Goal: Information Seeking & Learning: Learn about a topic

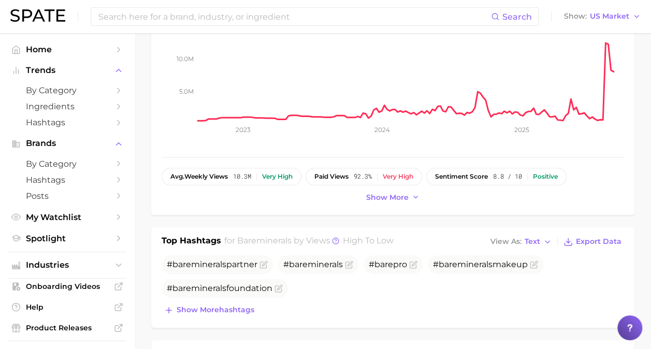
scroll to position [167, 0]
click at [403, 196] on span "Show more" at bounding box center [387, 197] width 42 height 9
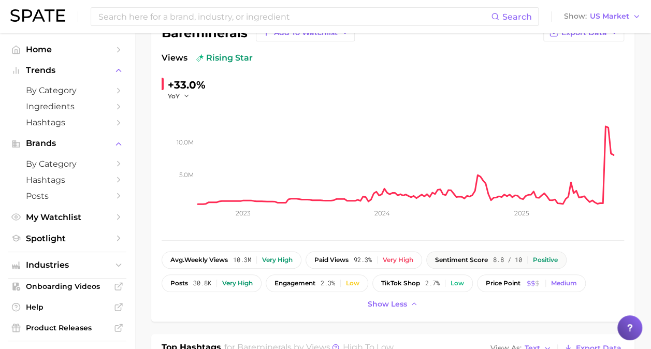
scroll to position [83, 0]
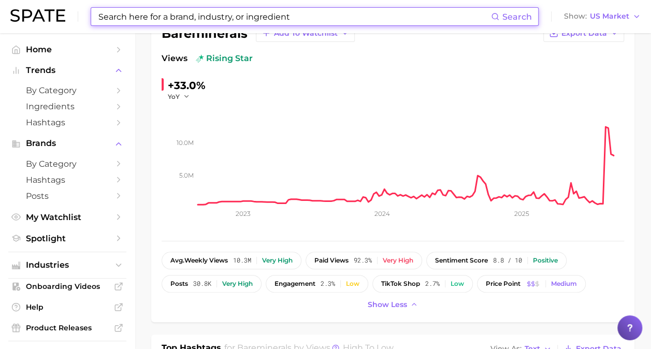
click at [296, 18] on input at bounding box center [294, 17] width 394 height 18
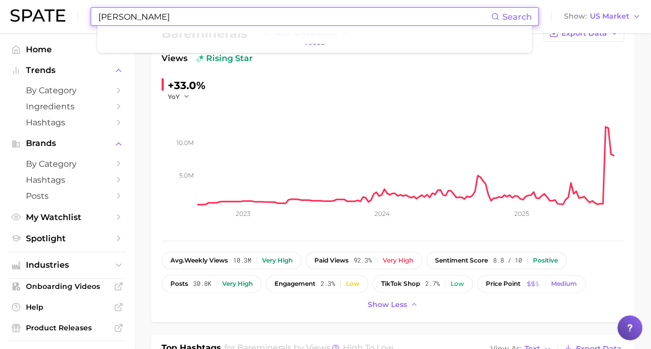
type input "laura mercier"
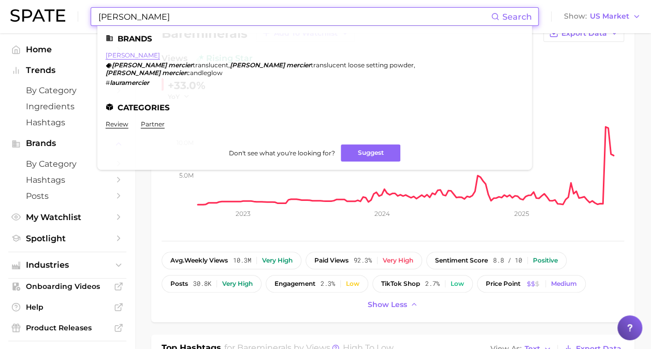
click at [119, 54] on link "laura mercier" at bounding box center [133, 55] width 54 height 8
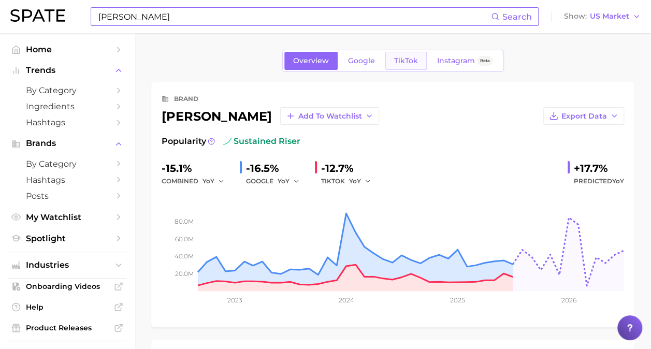
click at [410, 68] on link "TikTok" at bounding box center [406, 61] width 41 height 18
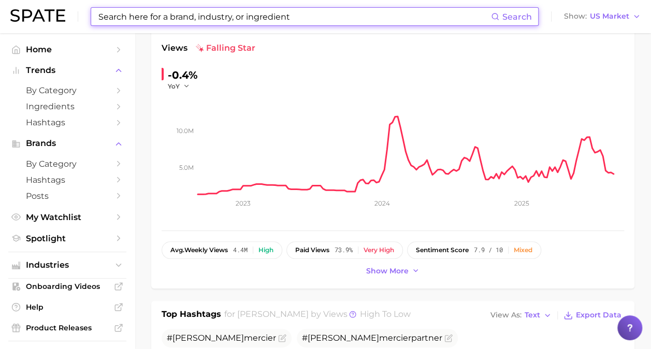
scroll to position [108, 0]
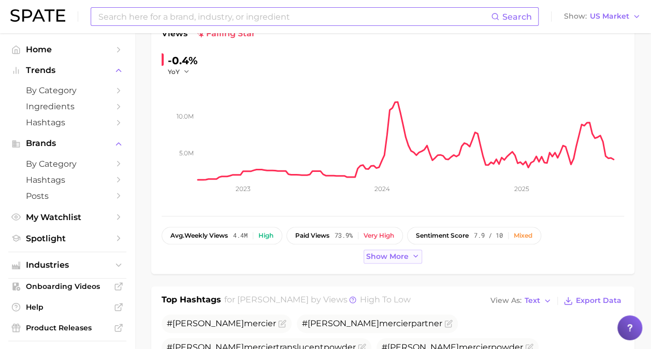
click at [382, 256] on span "Show more" at bounding box center [387, 256] width 42 height 9
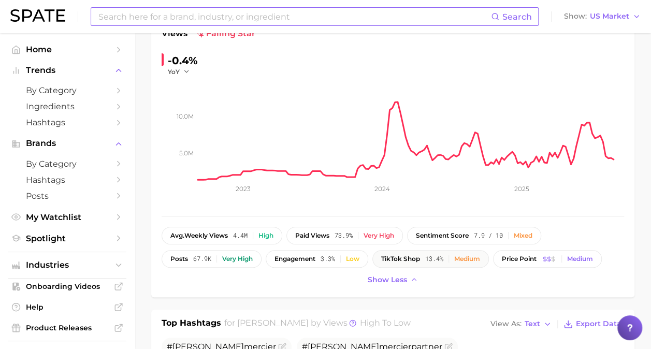
click at [467, 253] on button "TikTok shop 13.4% Medium" at bounding box center [431, 259] width 117 height 18
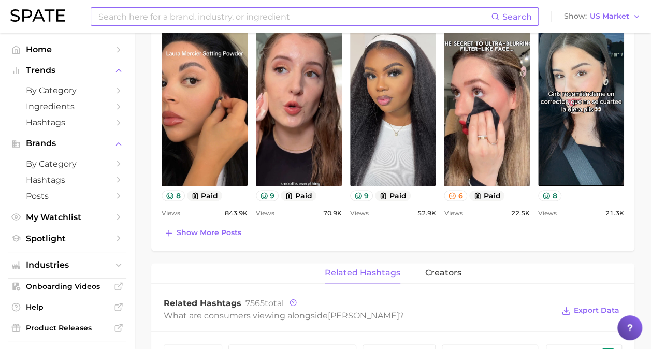
scroll to position [566, 0]
click at [455, 194] on icon at bounding box center [452, 195] width 7 height 7
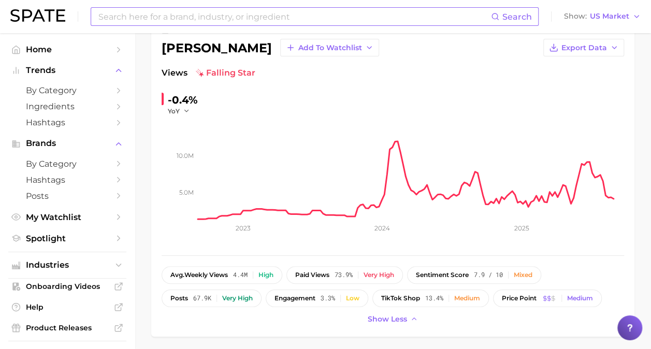
scroll to position [62, 0]
